Goal: Task Accomplishment & Management: Use online tool/utility

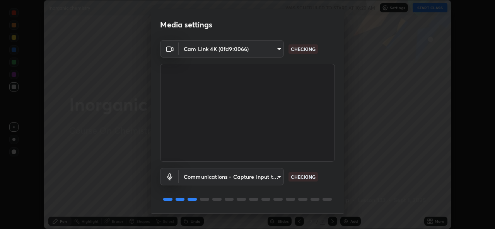
scroll to position [24, 0]
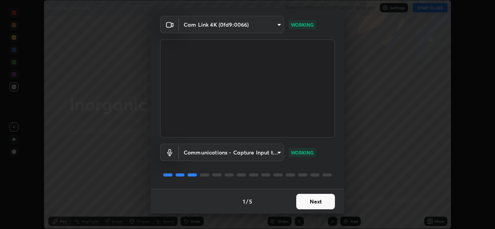
click at [306, 200] on button "Next" at bounding box center [315, 201] width 39 height 15
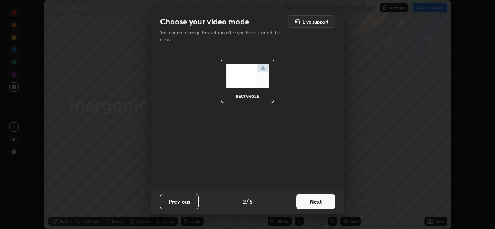
scroll to position [0, 0]
click at [309, 201] on button "Next" at bounding box center [315, 201] width 39 height 15
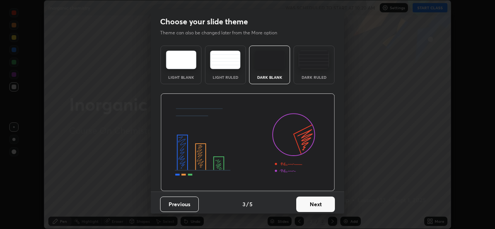
click at [311, 205] on button "Next" at bounding box center [315, 204] width 39 height 15
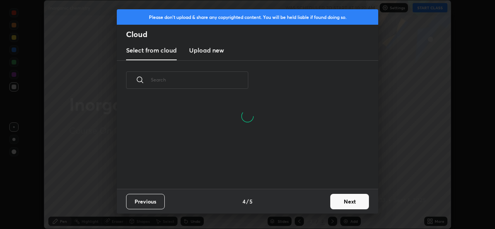
click at [345, 202] on button "Next" at bounding box center [349, 201] width 39 height 15
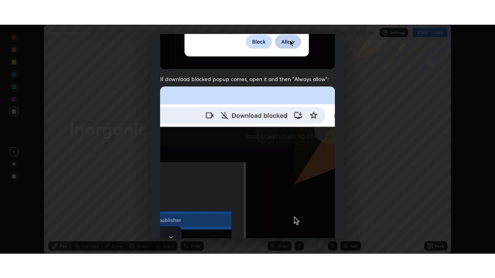
scroll to position [182, 0]
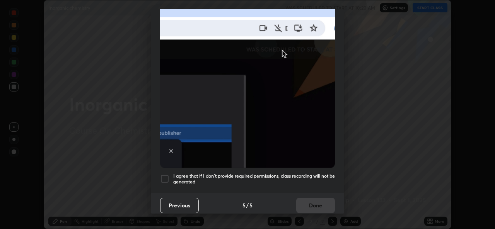
click at [162, 178] on div at bounding box center [164, 178] width 9 height 9
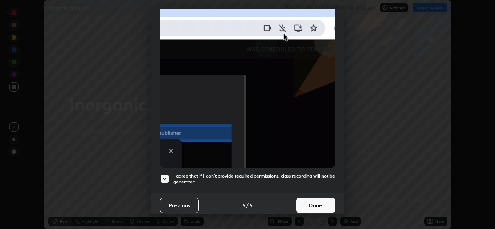
click at [311, 201] on button "Done" at bounding box center [315, 205] width 39 height 15
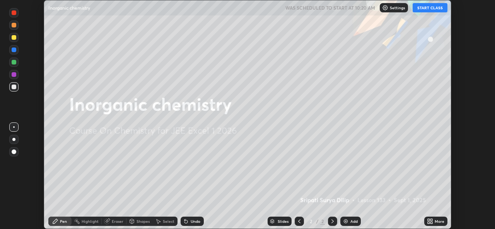
click at [431, 9] on button "START CLASS" at bounding box center [429, 7] width 35 height 9
click at [428, 220] on icon at bounding box center [428, 220] width 2 height 2
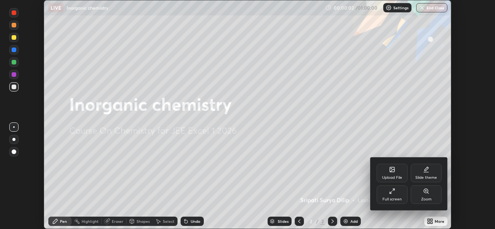
click at [389, 197] on div "Full screen" at bounding box center [391, 199] width 19 height 4
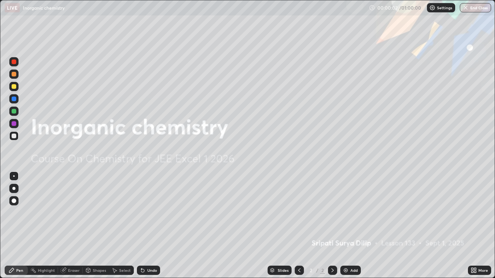
scroll to position [278, 495]
click at [330, 229] on icon at bounding box center [332, 270] width 6 height 6
click at [345, 229] on img at bounding box center [345, 270] width 6 height 6
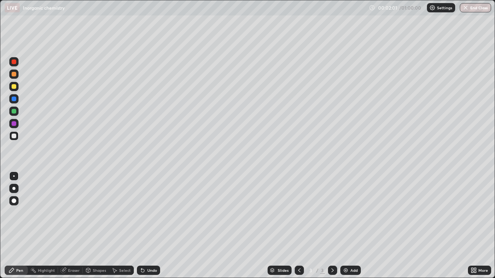
click at [14, 112] on div at bounding box center [14, 111] width 5 height 5
click at [15, 112] on div at bounding box center [14, 111] width 5 height 5
click at [14, 136] on div at bounding box center [14, 136] width 5 height 5
click at [141, 229] on icon at bounding box center [141, 269] width 1 height 1
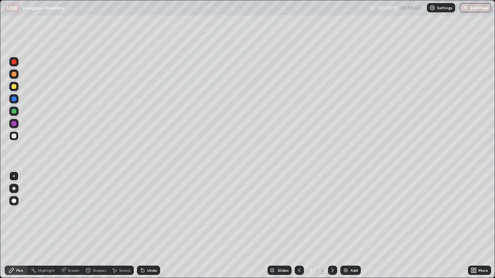
click at [141, 229] on icon at bounding box center [142, 270] width 3 height 3
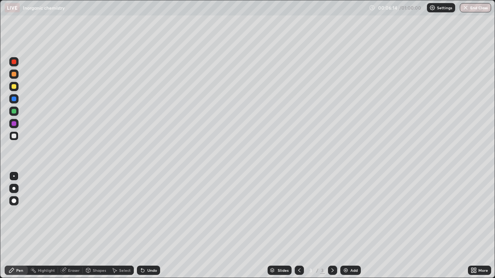
click at [346, 229] on img at bounding box center [345, 270] width 6 height 6
click at [15, 88] on div at bounding box center [14, 86] width 5 height 5
click at [12, 112] on div at bounding box center [14, 111] width 5 height 5
click at [14, 112] on div at bounding box center [14, 111] width 5 height 5
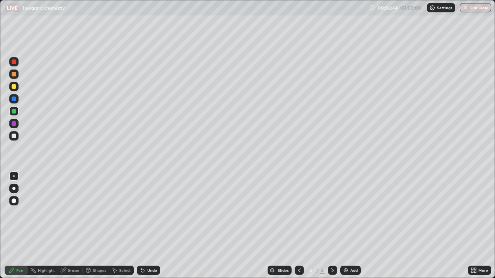
click at [14, 137] on div at bounding box center [14, 136] width 5 height 5
click at [16, 99] on div at bounding box center [14, 99] width 5 height 5
click at [14, 99] on div at bounding box center [14, 99] width 5 height 5
click at [14, 88] on div at bounding box center [14, 86] width 5 height 5
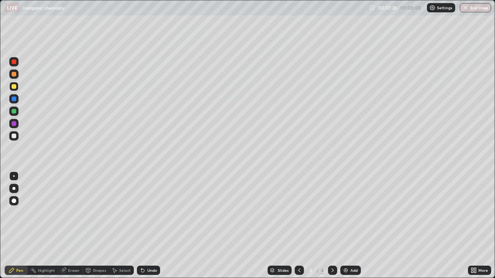
click at [16, 113] on div at bounding box center [13, 111] width 9 height 9
click at [16, 115] on div at bounding box center [13, 111] width 9 height 9
click at [14, 87] on div at bounding box center [14, 86] width 5 height 5
click at [15, 90] on div at bounding box center [13, 86] width 9 height 9
click at [15, 125] on div at bounding box center [14, 123] width 5 height 5
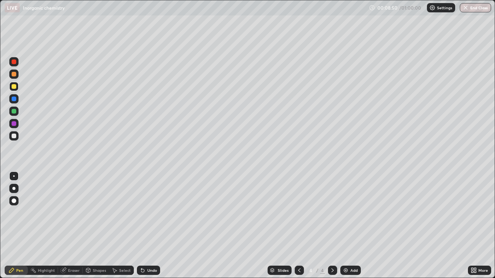
click at [14, 128] on div at bounding box center [13, 123] width 9 height 9
click at [15, 138] on div at bounding box center [14, 136] width 5 height 5
click at [17, 138] on div at bounding box center [13, 135] width 9 height 9
click at [13, 137] on div at bounding box center [14, 136] width 5 height 5
click at [15, 75] on div at bounding box center [14, 74] width 5 height 5
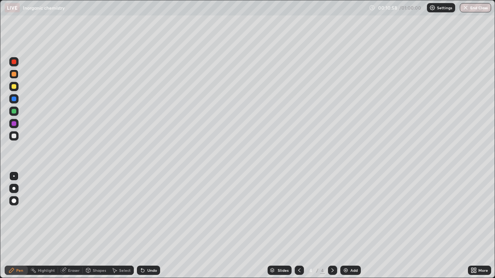
click at [345, 229] on img at bounding box center [345, 270] width 6 height 6
click at [14, 87] on div at bounding box center [14, 86] width 5 height 5
click at [298, 229] on icon at bounding box center [299, 270] width 6 height 6
click at [332, 229] on icon at bounding box center [332, 270] width 6 height 6
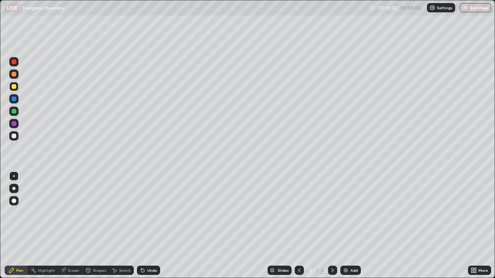
click at [345, 229] on img at bounding box center [345, 270] width 6 height 6
click at [15, 114] on div at bounding box center [13, 111] width 9 height 9
click at [15, 113] on div at bounding box center [14, 111] width 5 height 5
click at [64, 229] on icon at bounding box center [63, 270] width 5 height 5
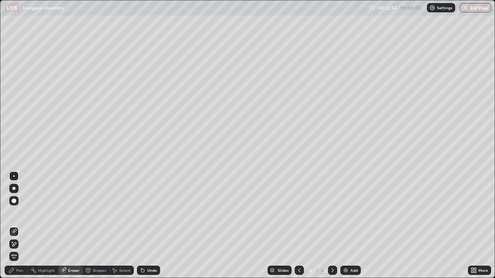
click at [19, 229] on div "Pen" at bounding box center [19, 271] width 7 height 4
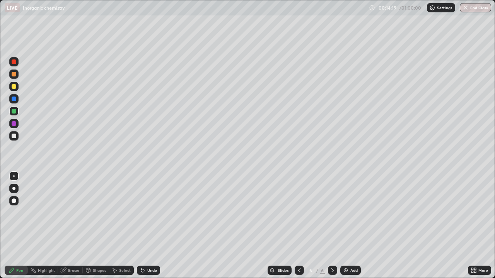
click at [141, 229] on icon at bounding box center [142, 270] width 3 height 3
click at [141, 229] on icon at bounding box center [141, 269] width 1 height 1
click at [15, 87] on div at bounding box center [14, 86] width 5 height 5
click at [16, 90] on div at bounding box center [13, 86] width 9 height 9
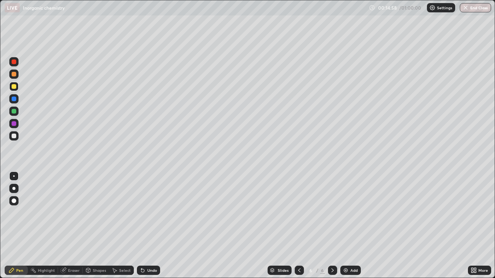
click at [147, 229] on div "Undo" at bounding box center [152, 271] width 10 height 4
click at [144, 229] on icon at bounding box center [142, 270] width 6 height 6
click at [14, 125] on div at bounding box center [14, 123] width 5 height 5
click at [15, 126] on div at bounding box center [14, 123] width 5 height 5
click at [17, 77] on div at bounding box center [13, 74] width 9 height 9
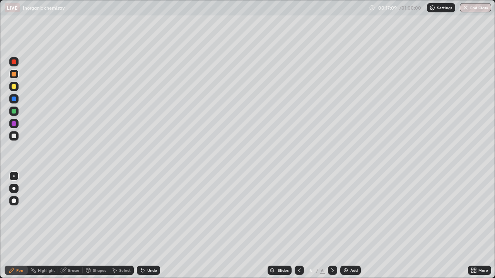
click at [64, 229] on icon at bounding box center [63, 270] width 5 height 5
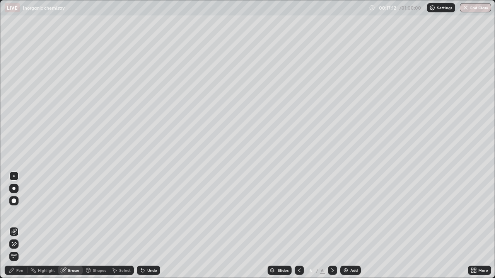
click at [19, 229] on div "Pen" at bounding box center [19, 271] width 7 height 4
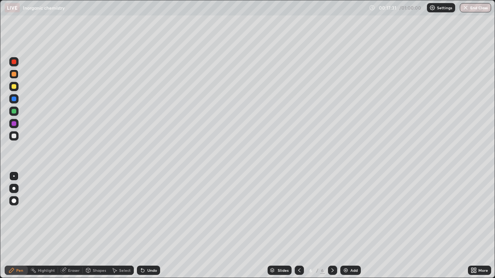
click at [15, 138] on div at bounding box center [14, 136] width 5 height 5
click at [14, 136] on div at bounding box center [14, 136] width 5 height 5
click at [331, 229] on icon at bounding box center [332, 271] width 2 height 4
click at [343, 229] on img at bounding box center [345, 270] width 6 height 6
click at [15, 88] on div at bounding box center [14, 86] width 5 height 5
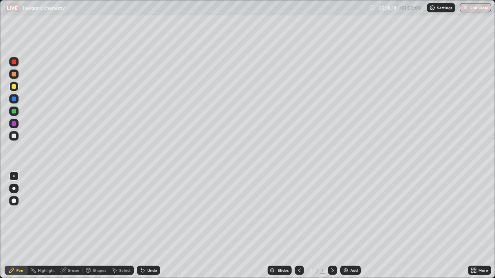
click at [14, 87] on div at bounding box center [14, 86] width 5 height 5
click at [15, 111] on div at bounding box center [14, 111] width 5 height 5
click at [14, 112] on div at bounding box center [14, 111] width 5 height 5
click at [12, 138] on div at bounding box center [14, 136] width 5 height 5
click at [12, 139] on div at bounding box center [13, 135] width 9 height 9
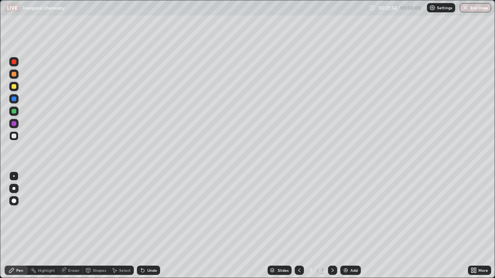
click at [14, 87] on div at bounding box center [14, 86] width 5 height 5
click at [13, 88] on div at bounding box center [14, 86] width 5 height 5
click at [14, 100] on div at bounding box center [14, 99] width 5 height 5
click at [11, 103] on div at bounding box center [13, 98] width 9 height 9
click at [14, 138] on div at bounding box center [14, 136] width 5 height 5
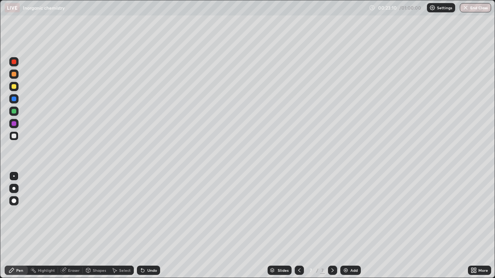
click at [144, 229] on icon at bounding box center [142, 270] width 6 height 6
click at [345, 229] on img at bounding box center [345, 270] width 6 height 6
click at [17, 75] on div at bounding box center [13, 74] width 9 height 9
click at [15, 75] on div at bounding box center [14, 74] width 5 height 5
click at [15, 76] on div at bounding box center [14, 74] width 5 height 5
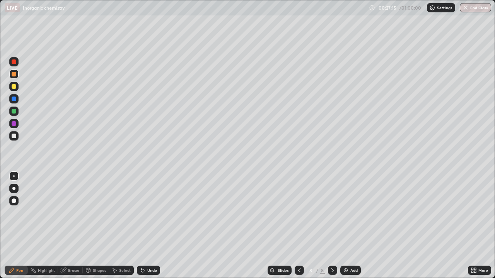
click at [141, 229] on icon at bounding box center [142, 270] width 3 height 3
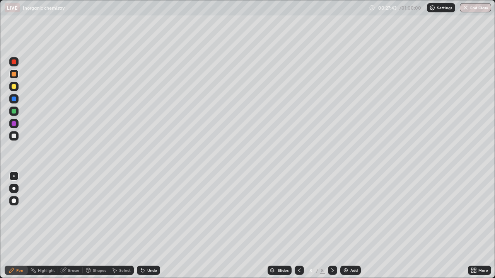
click at [14, 126] on div at bounding box center [14, 123] width 5 height 5
click at [14, 112] on div at bounding box center [14, 111] width 5 height 5
click at [14, 113] on div at bounding box center [14, 111] width 5 height 5
click at [344, 229] on img at bounding box center [345, 270] width 6 height 6
click at [15, 88] on div at bounding box center [14, 86] width 5 height 5
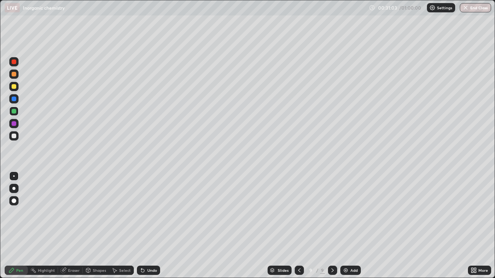
click at [15, 88] on div at bounding box center [14, 86] width 5 height 5
click at [14, 101] on div at bounding box center [14, 99] width 5 height 5
click at [15, 100] on div at bounding box center [14, 99] width 5 height 5
click at [345, 229] on img at bounding box center [345, 270] width 6 height 6
click at [14, 74] on div at bounding box center [14, 74] width 5 height 5
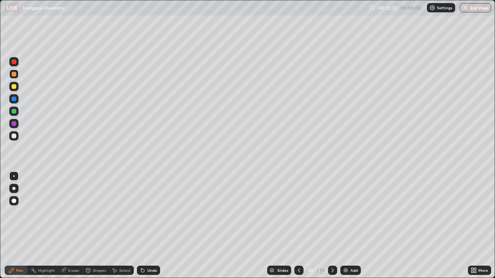
click at [14, 75] on div at bounding box center [14, 74] width 5 height 5
click at [15, 88] on div at bounding box center [14, 86] width 5 height 5
click at [14, 112] on div at bounding box center [14, 111] width 5 height 5
click at [14, 138] on div at bounding box center [14, 136] width 5 height 5
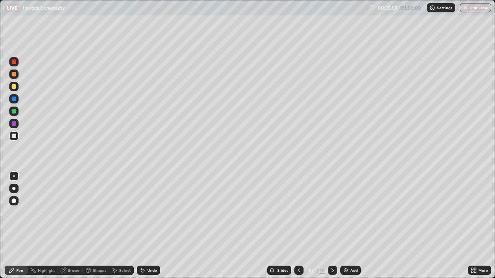
click at [14, 138] on div at bounding box center [14, 136] width 5 height 5
click at [139, 229] on icon at bounding box center [142, 270] width 6 height 6
click at [141, 229] on icon at bounding box center [141, 269] width 1 height 1
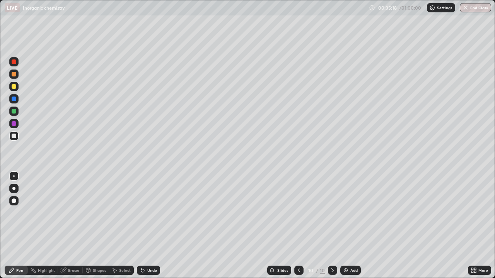
click at [14, 112] on div at bounding box center [14, 111] width 5 height 5
click at [14, 138] on div at bounding box center [14, 136] width 5 height 5
click at [14, 136] on div at bounding box center [14, 136] width 5 height 5
click at [14, 62] on div at bounding box center [14, 62] width 5 height 5
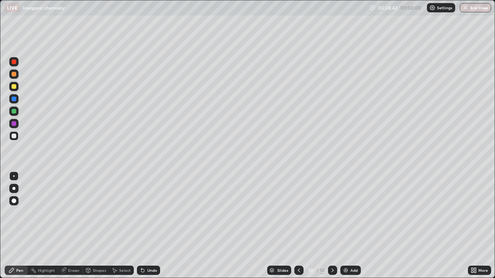
click at [18, 65] on div at bounding box center [13, 61] width 9 height 9
click at [15, 87] on div at bounding box center [14, 86] width 5 height 5
click at [16, 89] on div at bounding box center [13, 86] width 9 height 9
click at [331, 229] on icon at bounding box center [332, 270] width 6 height 6
click at [343, 229] on img at bounding box center [345, 270] width 6 height 6
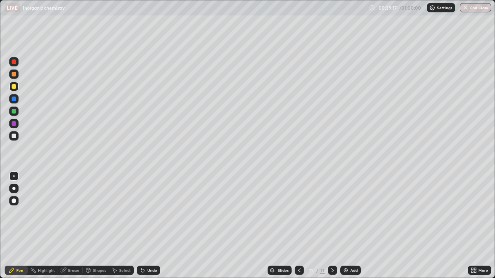
click at [14, 75] on div at bounding box center [14, 74] width 5 height 5
click at [14, 74] on div at bounding box center [14, 74] width 5 height 5
click at [298, 229] on icon at bounding box center [299, 270] width 6 height 6
click at [332, 229] on icon at bounding box center [332, 270] width 6 height 6
click at [295, 229] on div at bounding box center [298, 270] width 9 height 9
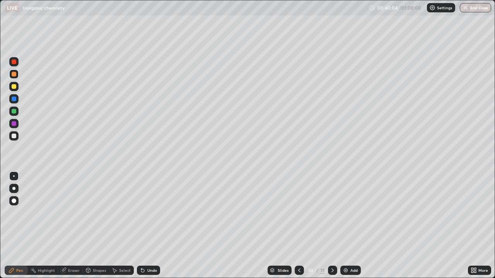
click at [330, 229] on icon at bounding box center [332, 270] width 6 height 6
click at [14, 112] on div at bounding box center [14, 111] width 5 height 5
click at [14, 114] on div at bounding box center [13, 111] width 9 height 9
click at [14, 90] on div at bounding box center [13, 86] width 9 height 9
click at [14, 87] on div at bounding box center [14, 86] width 5 height 5
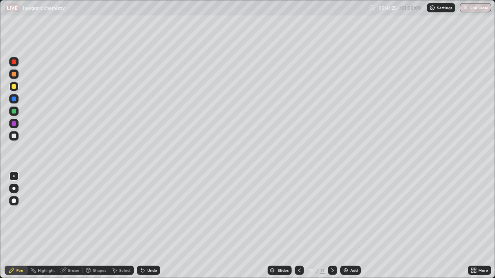
click at [14, 138] on div at bounding box center [14, 136] width 5 height 5
click at [14, 136] on div at bounding box center [14, 136] width 5 height 5
click at [13, 138] on div at bounding box center [14, 136] width 5 height 5
click at [14, 137] on div at bounding box center [14, 136] width 5 height 5
click at [14, 87] on div at bounding box center [14, 86] width 5 height 5
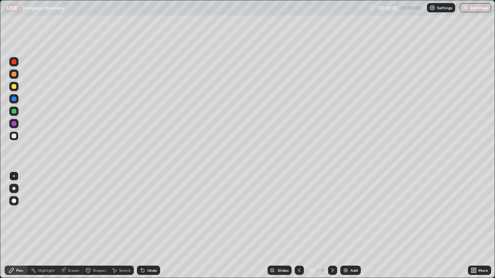
click at [17, 90] on div at bounding box center [13, 86] width 9 height 9
click at [299, 229] on div at bounding box center [298, 270] width 9 height 9
click at [298, 229] on icon at bounding box center [299, 270] width 6 height 6
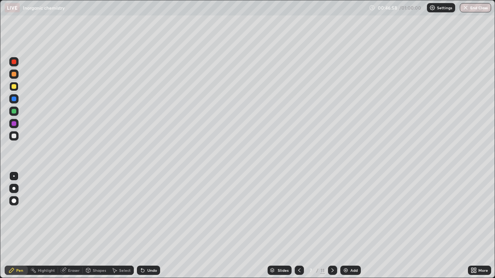
click at [298, 229] on icon at bounding box center [299, 270] width 6 height 6
click at [296, 229] on div at bounding box center [298, 270] width 9 height 9
click at [298, 229] on icon at bounding box center [299, 270] width 6 height 6
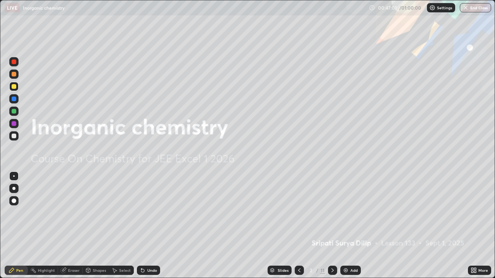
click at [332, 229] on icon at bounding box center [332, 270] width 6 height 6
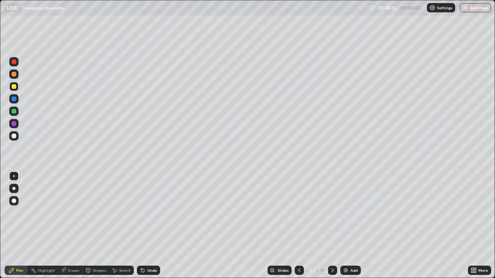
click at [332, 229] on icon at bounding box center [332, 271] width 2 height 4
click at [331, 229] on icon at bounding box center [332, 270] width 6 height 6
click at [332, 229] on icon at bounding box center [332, 270] width 6 height 6
click at [332, 229] on div at bounding box center [332, 270] width 9 height 9
click at [331, 229] on icon at bounding box center [332, 270] width 6 height 6
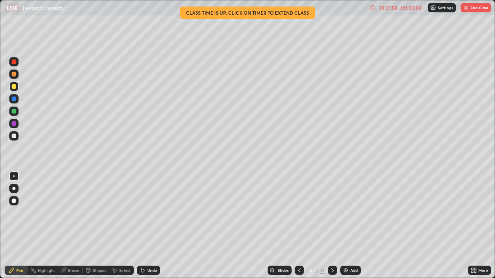
click at [332, 229] on icon at bounding box center [332, 270] width 6 height 6
click at [344, 229] on img at bounding box center [345, 270] width 6 height 6
click at [14, 114] on div at bounding box center [13, 111] width 9 height 9
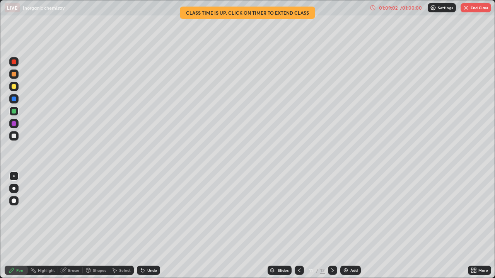
click at [145, 229] on div "Undo" at bounding box center [148, 270] width 23 height 9
click at [141, 229] on icon at bounding box center [142, 270] width 3 height 3
click at [331, 229] on icon at bounding box center [332, 270] width 6 height 6
click at [332, 229] on icon at bounding box center [332, 271] width 2 height 4
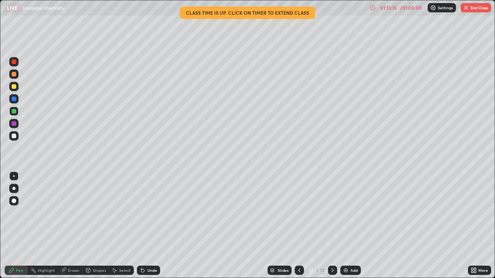
click at [298, 229] on icon at bounding box center [299, 270] width 6 height 6
click at [298, 229] on icon at bounding box center [299, 271] width 2 height 4
click at [329, 229] on icon at bounding box center [332, 270] width 6 height 6
click at [342, 229] on img at bounding box center [345, 270] width 6 height 6
click at [478, 10] on button "End Class" at bounding box center [475, 7] width 31 height 9
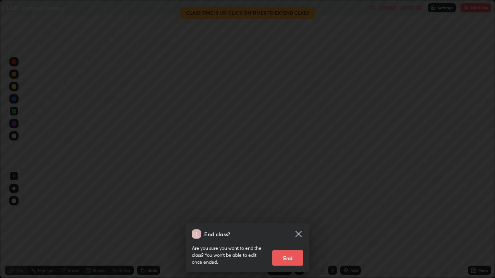
click at [286, 229] on button "End" at bounding box center [287, 257] width 31 height 15
click at [286, 229] on div "End class? Are you sure you want to end the class? You won’t be able to edit on…" at bounding box center [247, 139] width 495 height 278
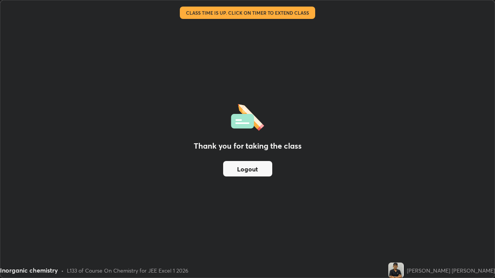
click at [262, 169] on button "Logout" at bounding box center [247, 168] width 49 height 15
click at [263, 169] on button "Logout" at bounding box center [247, 168] width 49 height 15
click at [264, 169] on button "Logout" at bounding box center [247, 168] width 49 height 15
